Goal: Task Accomplishment & Management: Complete application form

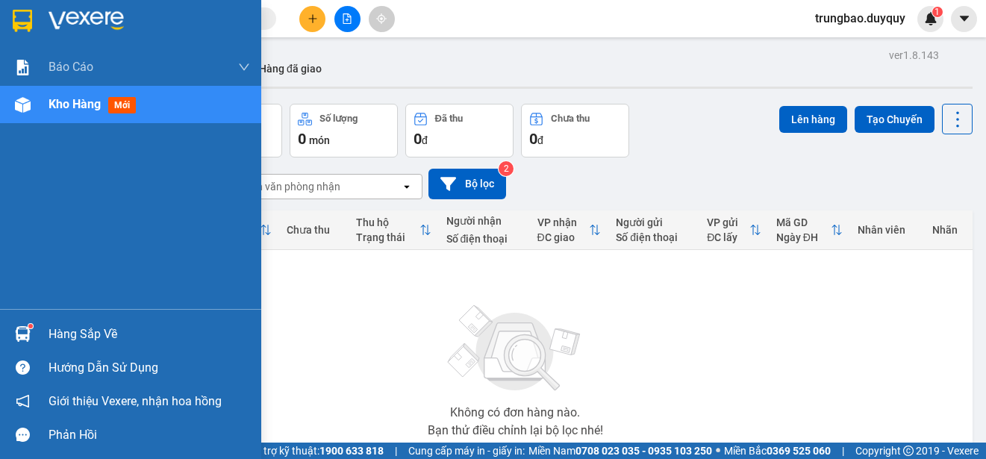
click at [21, 20] on img at bounding box center [22, 21] width 19 height 22
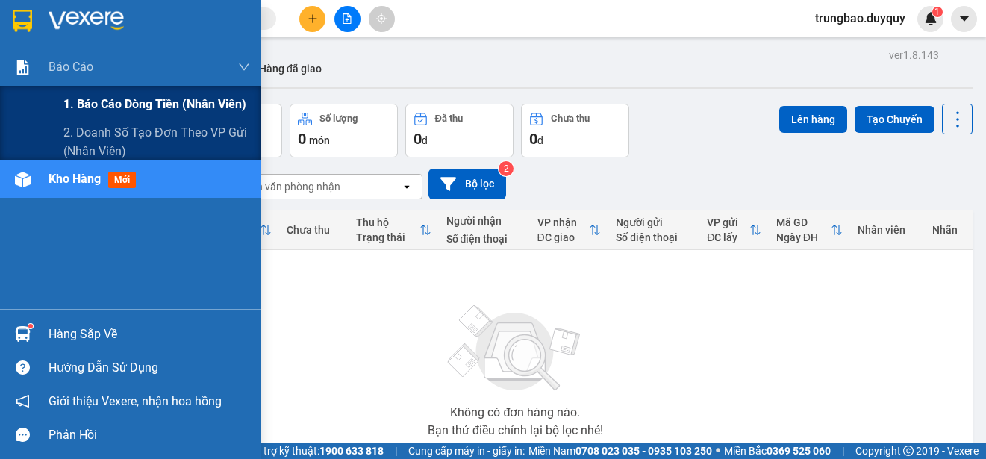
click at [86, 102] on span "1. Báo cáo dòng tiền (nhân viên)" at bounding box center [154, 104] width 183 height 19
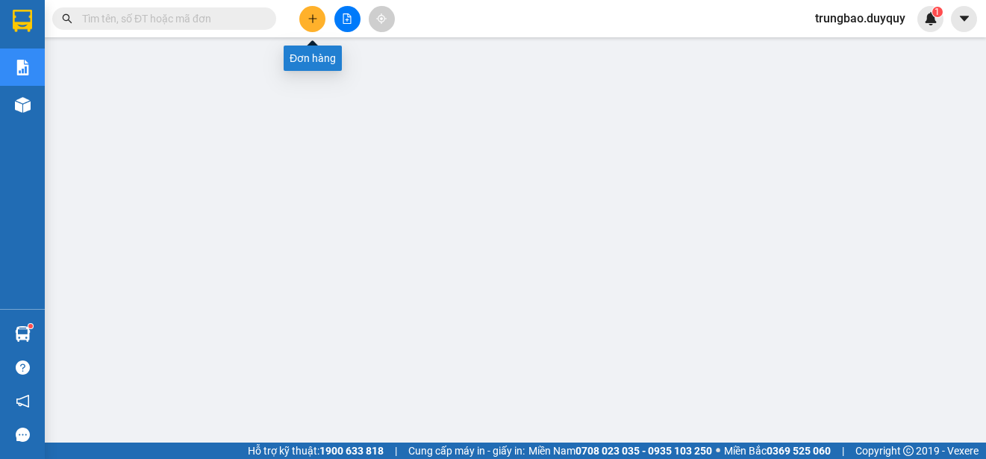
click at [311, 19] on icon "plus" at bounding box center [312, 18] width 8 height 1
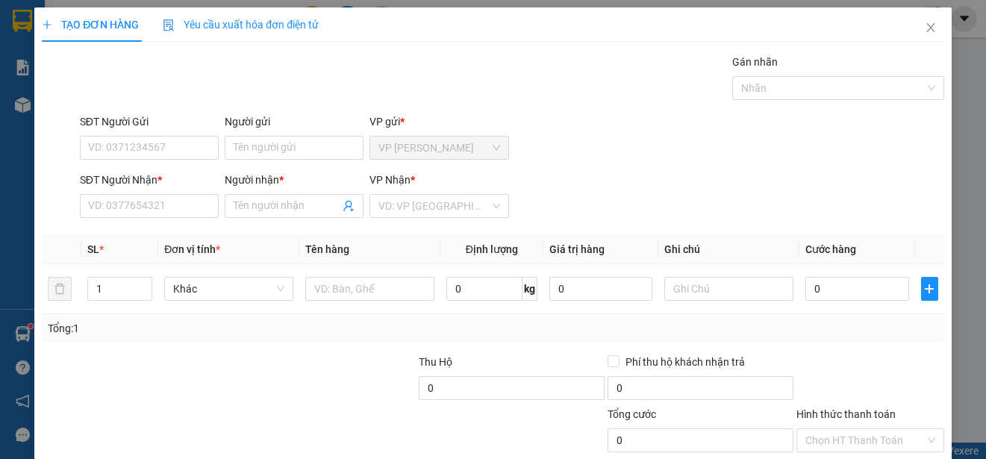
click at [574, 119] on div "SĐT Người Gửi VD: 0371234567 Người gửi Tên người gửi VP gửi * VP [PERSON_NAME]" at bounding box center [512, 139] width 870 height 52
